Goal: Answer question/provide support: Share knowledge or assist other users

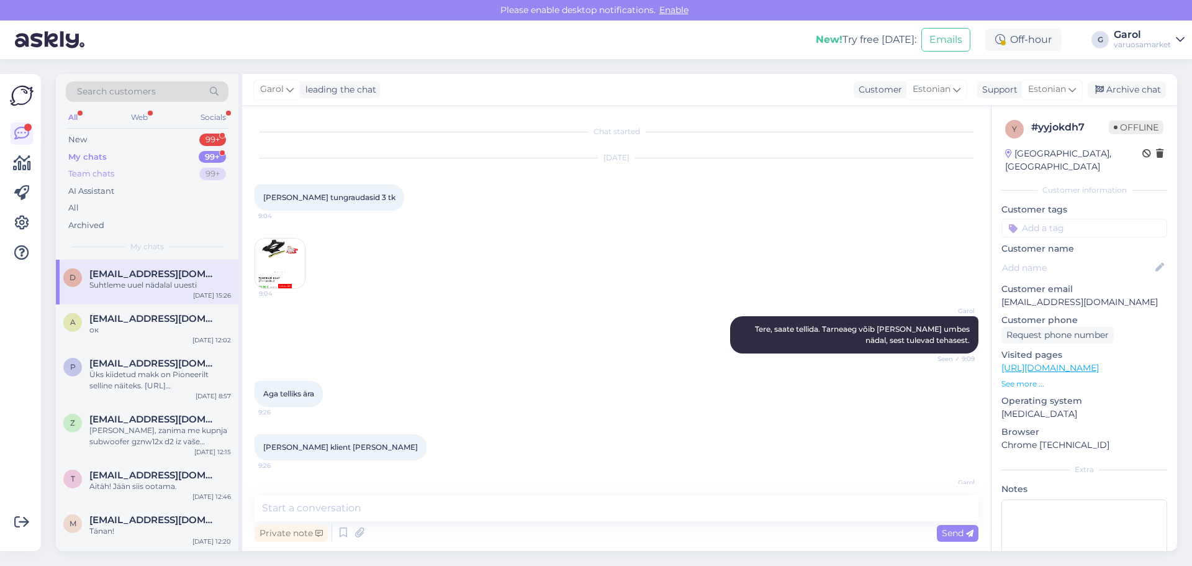
scroll to position [1768, 0]
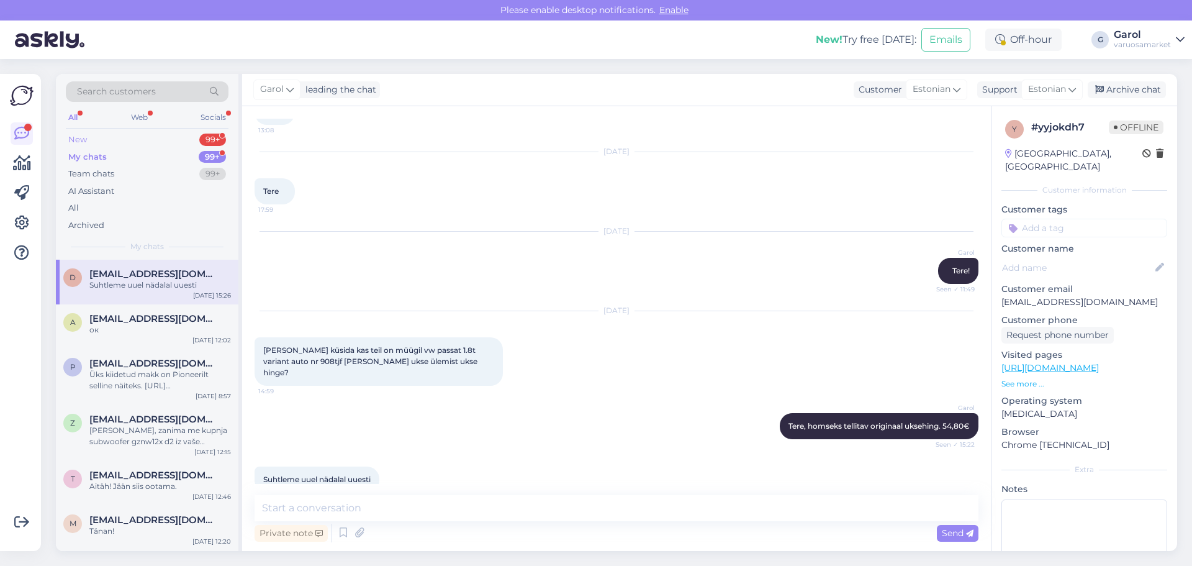
click at [160, 135] on div "New 99+" at bounding box center [147, 139] width 163 height 17
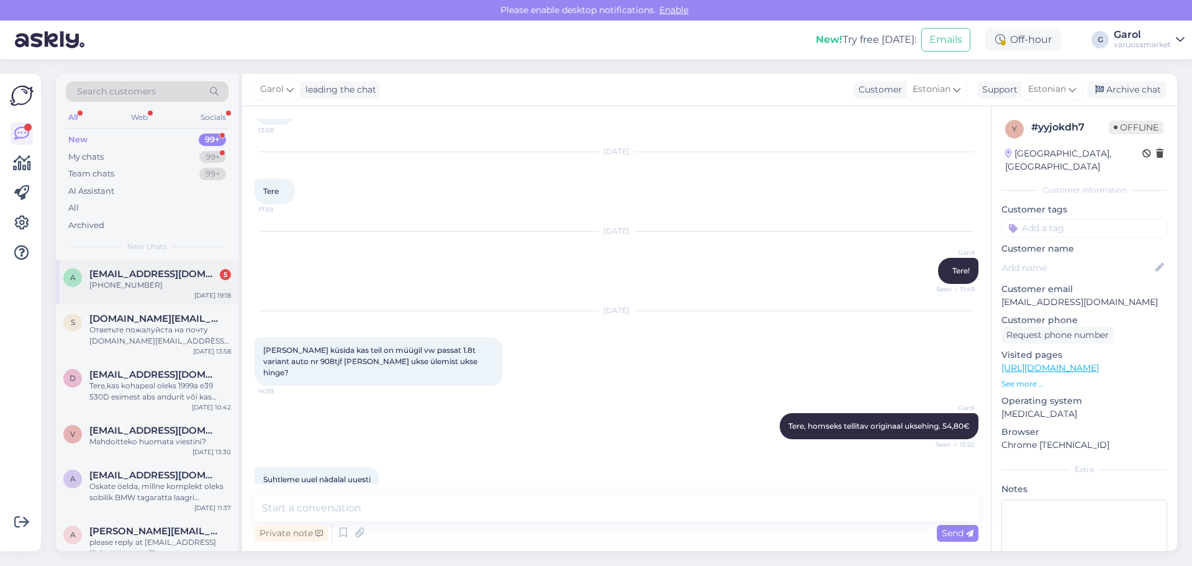
click at [170, 280] on div "[PHONE_NUMBER]" at bounding box center [160, 284] width 142 height 11
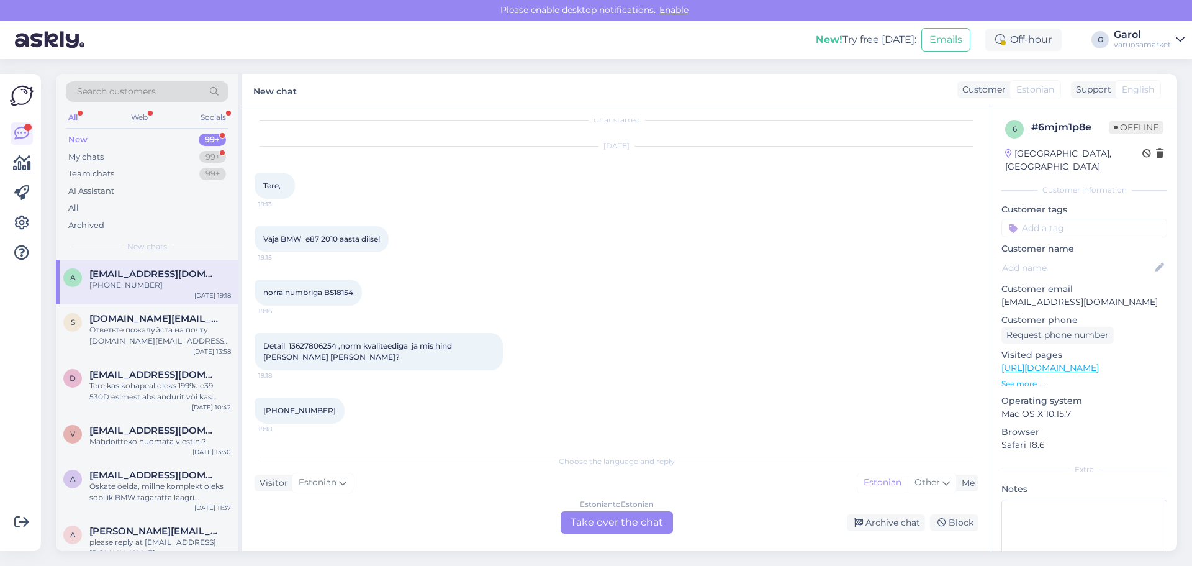
click at [302, 341] on span "Detail 13627806254 ,norm kvaliteediga ja mis hind [PERSON_NAME] [PERSON_NAME]?" at bounding box center [358, 351] width 191 height 20
copy span "13627806254"
click at [600, 520] on div "Estonian to Estonian Take over the chat" at bounding box center [617, 522] width 112 height 22
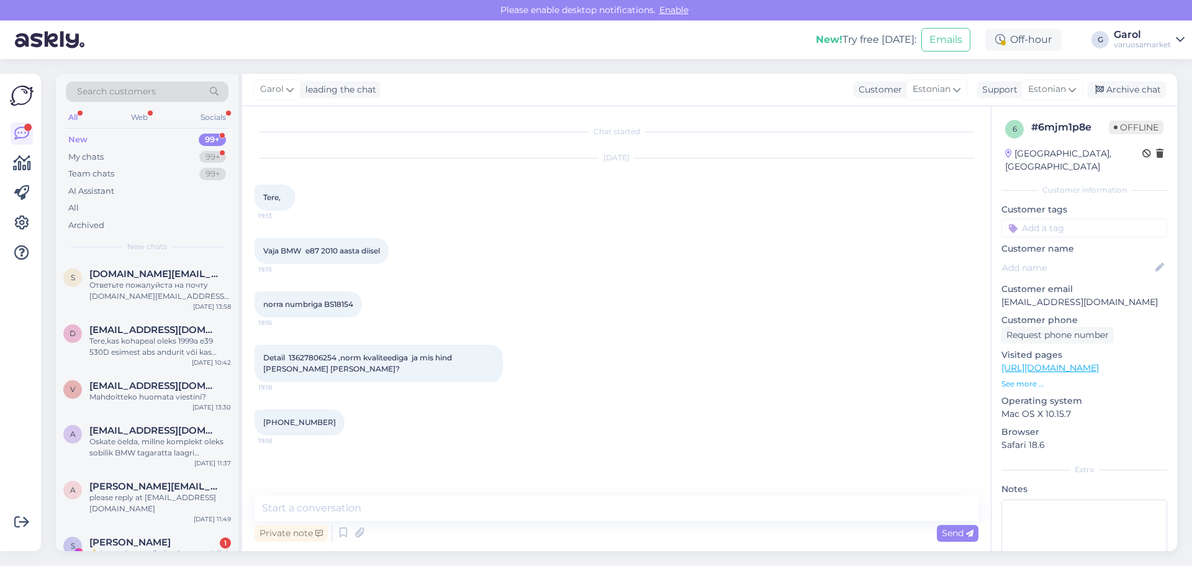
click at [294, 356] on span "Detail 13627806254 ,norm kvaliteediga ja mis hind [PERSON_NAME] [PERSON_NAME]?" at bounding box center [358, 363] width 191 height 20
click at [323, 358] on span "Detail 13627806254 ,norm kvaliteediga ja mis hind [PERSON_NAME] [PERSON_NAME]?" at bounding box center [358, 363] width 191 height 20
